Goal: Use online tool/utility

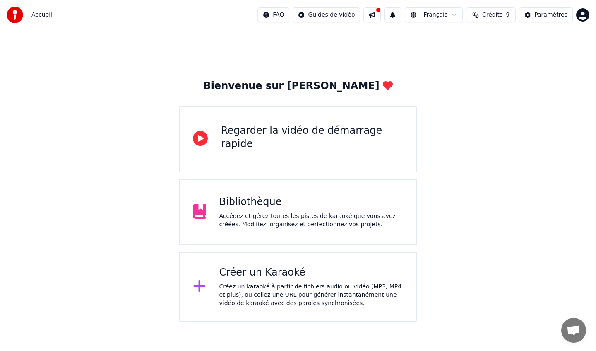
click at [315, 197] on div "Bibliothèque" at bounding box center [311, 201] width 184 height 13
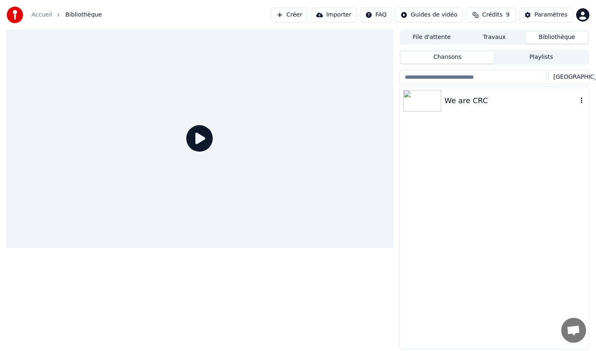
click at [488, 100] on div "We are CRC" at bounding box center [511, 101] width 133 height 12
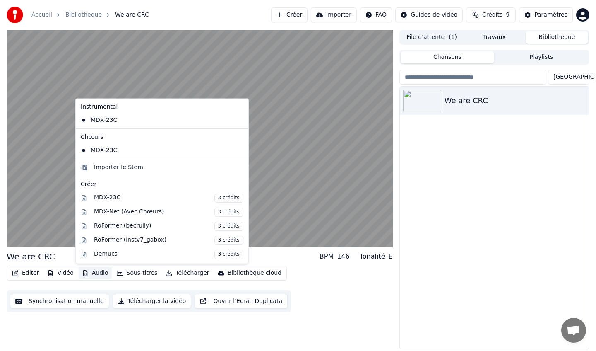
click at [93, 274] on button "Audio" at bounding box center [95, 273] width 33 height 12
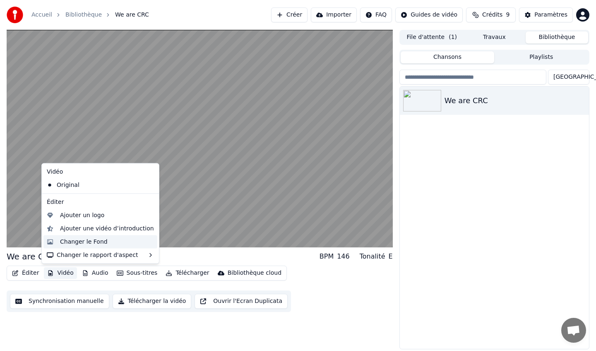
click at [80, 241] on div "Changer le Fond" at bounding box center [84, 241] width 48 height 8
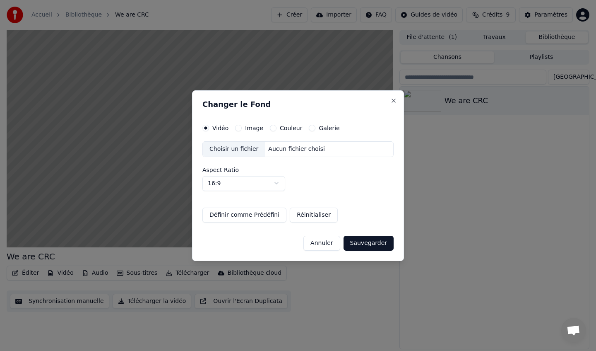
click at [249, 127] on label "Image" at bounding box center [254, 128] width 18 height 6
click at [242, 127] on button "Image" at bounding box center [238, 128] width 7 height 7
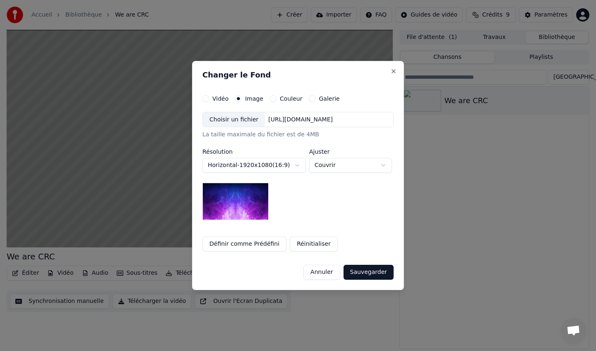
click at [280, 99] on label "Couleur" at bounding box center [291, 99] width 22 height 6
click at [276, 99] on button "Couleur" at bounding box center [273, 98] width 7 height 7
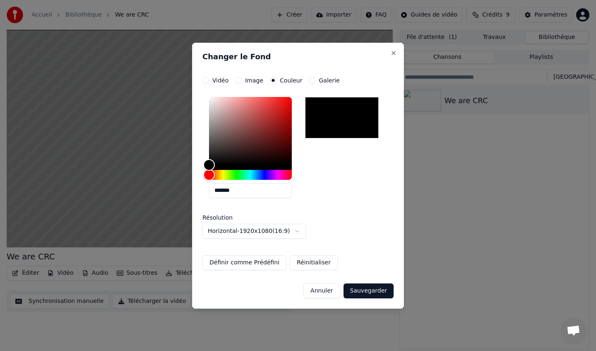
click at [315, 81] on div "Galerie" at bounding box center [324, 80] width 31 height 7
click at [323, 79] on label "Galerie" at bounding box center [329, 80] width 21 height 6
click at [315, 79] on button "Galerie" at bounding box center [312, 80] width 7 height 7
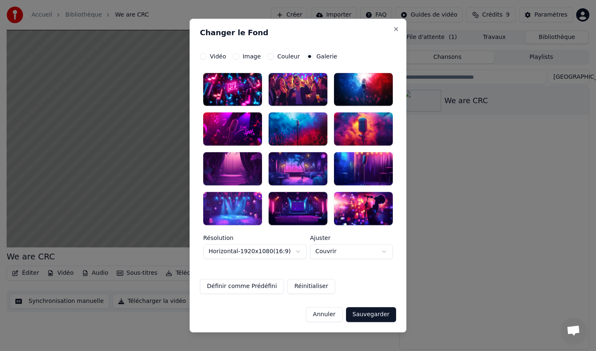
click at [241, 131] on div at bounding box center [232, 129] width 59 height 33
click at [284, 55] on label "Couleur" at bounding box center [288, 56] width 22 height 6
click at [274, 55] on button "Couleur" at bounding box center [270, 56] width 7 height 7
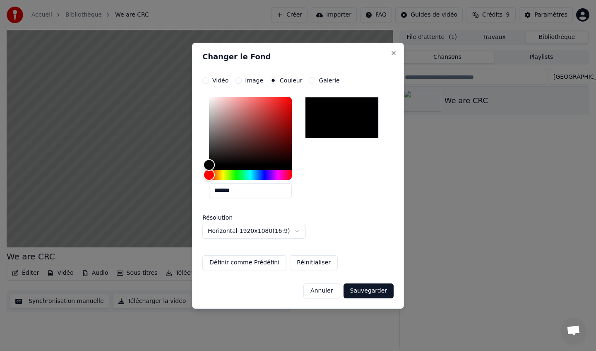
click at [310, 81] on button "Galerie" at bounding box center [312, 80] width 7 height 7
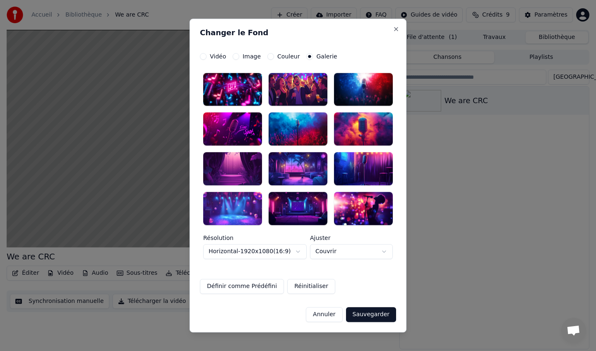
click at [367, 314] on button "Sauvegarder" at bounding box center [371, 314] width 50 height 15
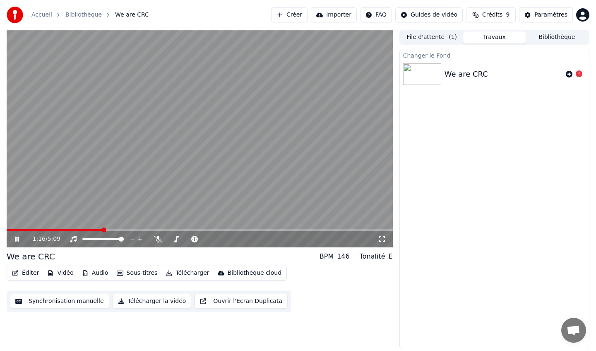
click at [18, 238] on icon at bounding box center [17, 238] width 4 height 5
click at [580, 74] on icon at bounding box center [579, 73] width 7 height 7
